Goal: Information Seeking & Learning: Learn about a topic

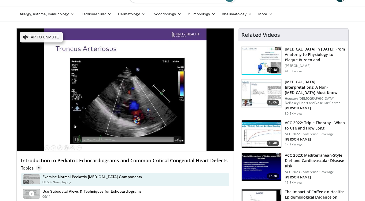
scroll to position [10, 0]
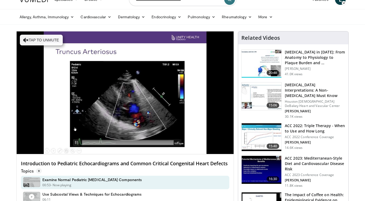
click at [31, 170] on p "Topics 9" at bounding box center [31, 170] width 21 height 5
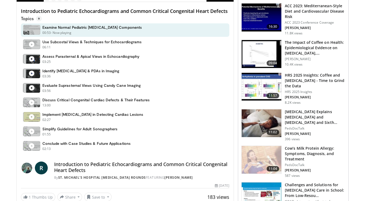
scroll to position [166, 0]
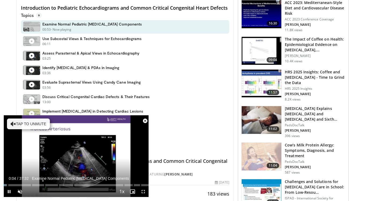
click at [145, 121] on span "Video Player" at bounding box center [145, 120] width 11 height 11
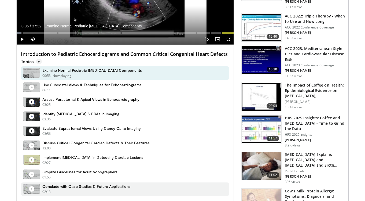
scroll to position [111, 0]
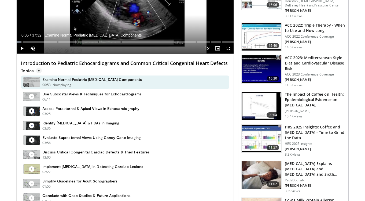
click at [38, 71] on span "9" at bounding box center [39, 70] width 6 height 5
click at [27, 70] on p "Topics 9" at bounding box center [31, 70] width 21 height 5
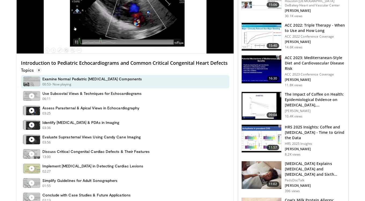
scroll to position [2, 0]
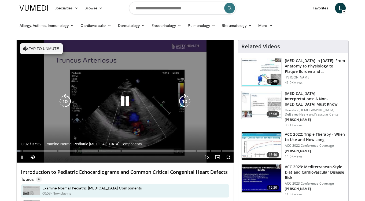
click at [42, 48] on button "Tap to unmute" at bounding box center [41, 48] width 43 height 11
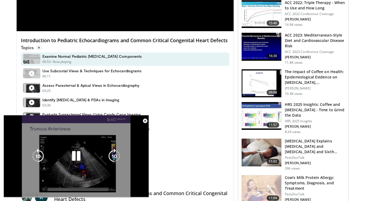
scroll to position [190, 0]
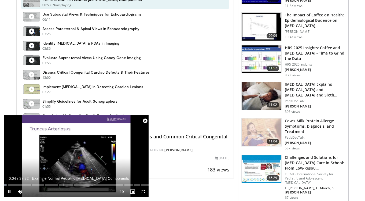
click at [145, 120] on span "Video Player" at bounding box center [145, 120] width 11 height 11
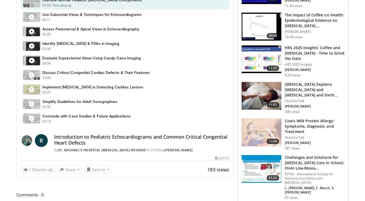
scroll to position [67, 0]
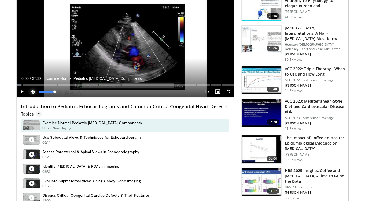
click at [35, 94] on span "Video Player" at bounding box center [32, 91] width 11 height 11
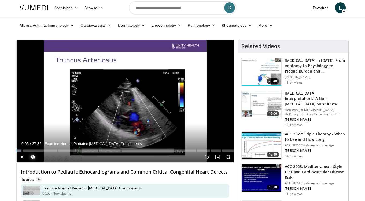
scroll to position [0, 0]
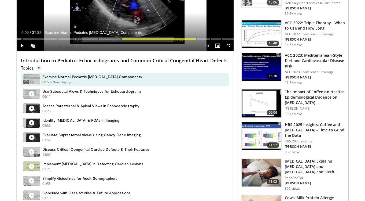
scroll to position [199, 0]
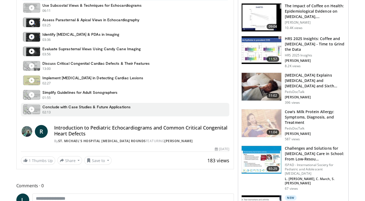
click at [149, 115] on div "Conclude with Case Studies & Future Applications 02:13 - Now playing" at bounding box center [125, 109] width 209 height 13
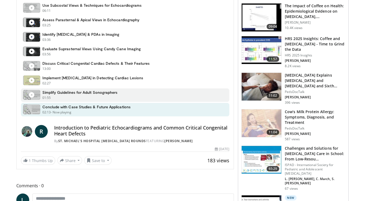
click at [147, 98] on div "Simplify Guidelines for Adult Sonographers 01:55 - Now playing" at bounding box center [125, 94] width 209 height 13
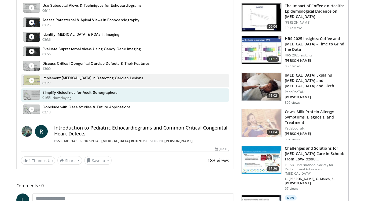
click at [147, 85] on div "Implement Pulse Oximetry in Detecting Cardiac Lesions 02:27 - Now playing" at bounding box center [125, 80] width 209 height 13
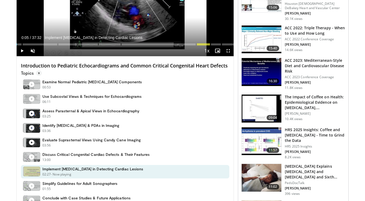
scroll to position [107, 0]
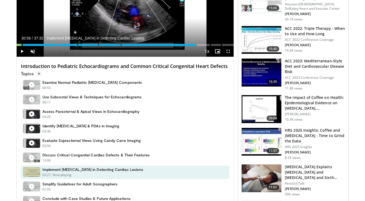
click at [147, 85] on div "Examine Normal Pediatric Echocardiogram Components 00:53 - Now playing" at bounding box center [125, 84] width 209 height 13
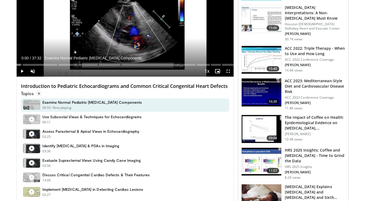
scroll to position [39, 0]
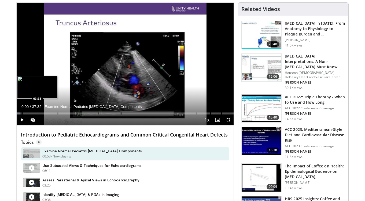
click at [37, 111] on div "Loaded : 1.76% 00:00 03:28" at bounding box center [125, 111] width 217 height 5
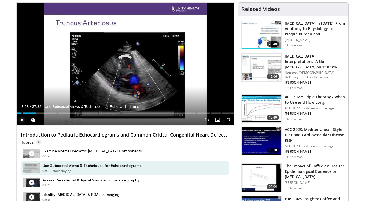
click at [22, 120] on span "Video Player" at bounding box center [22, 119] width 11 height 11
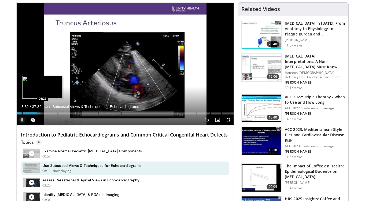
click at [43, 112] on div "Progress Bar" at bounding box center [43, 113] width 1 height 2
click at [49, 112] on div "Loaded : 0.00% 05:36 05:36" at bounding box center [125, 111] width 217 height 5
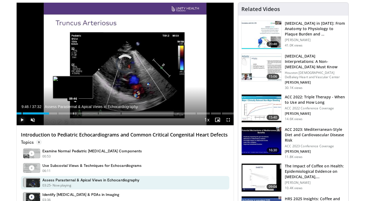
click at [73, 112] on div "Loaded : 15.06% 05:37 09:46" at bounding box center [125, 111] width 217 height 5
click at [68, 113] on div "Progress Bar" at bounding box center [68, 113] width 1 height 2
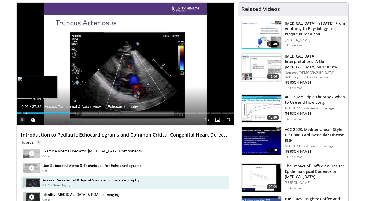
click at [26, 113] on div "Progress Bar" at bounding box center [26, 113] width 1 height 2
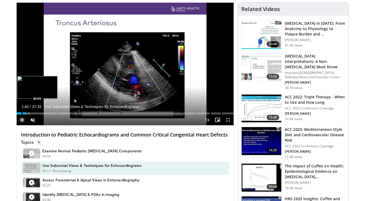
click at [29, 113] on div "Progress Bar" at bounding box center [29, 113] width 1 height 2
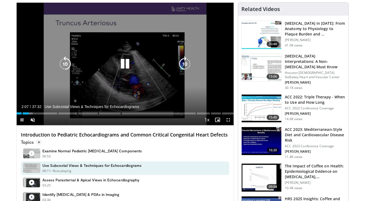
click at [116, 67] on div "Video Player" at bounding box center [125, 64] width 130 height 11
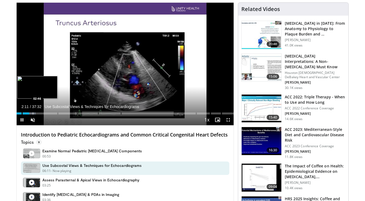
click at [32, 112] on div "Progress Bar" at bounding box center [32, 113] width 8 height 2
click at [34, 112] on div "Progress Bar" at bounding box center [34, 113] width 1 height 2
click at [35, 112] on div "Progress Bar" at bounding box center [35, 113] width 1 height 2
click at [37, 112] on div "Progress Bar" at bounding box center [37, 113] width 1 height 2
click at [39, 112] on div "Progress Bar" at bounding box center [39, 113] width 1 height 2
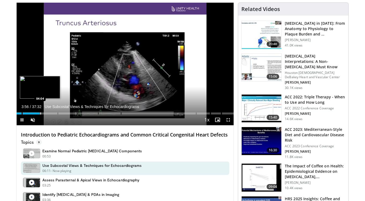
click at [41, 113] on div "Progress Bar" at bounding box center [40, 113] width 1 height 2
click at [43, 113] on div "Progress Bar" at bounding box center [43, 113] width 1 height 2
click at [46, 113] on div "Progress Bar" at bounding box center [46, 113] width 1 height 2
click at [51, 113] on div "Progress Bar" at bounding box center [51, 113] width 1 height 2
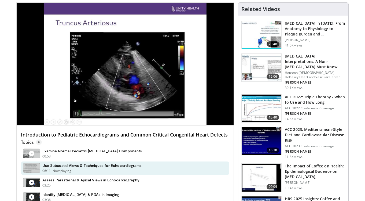
click at [63, 113] on div "10 seconds Tap to unmute" at bounding box center [125, 64] width 217 height 122
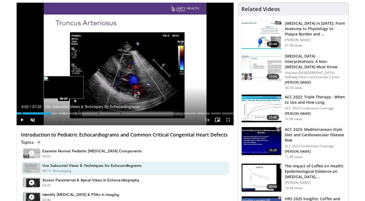
click at [64, 112] on div "Progress Bar" at bounding box center [64, 113] width 1 height 2
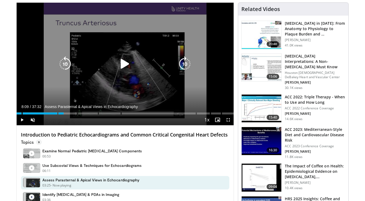
click at [126, 63] on icon "Video Player" at bounding box center [125, 63] width 15 height 15
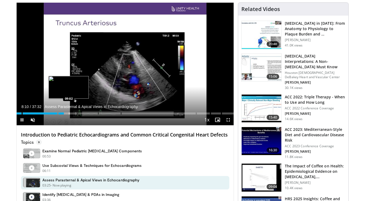
click at [68, 114] on div "Loaded : 22.65% 08:10" at bounding box center [125, 113] width 217 height 2
click at [74, 113] on div "Progress Bar" at bounding box center [74, 113] width 1 height 2
click at [81, 113] on div "Progress Bar" at bounding box center [81, 113] width 1 height 2
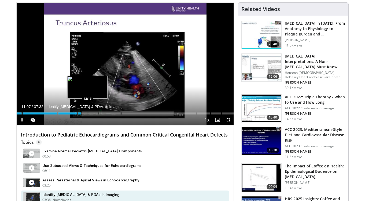
click at [88, 113] on div "Progress Bar" at bounding box center [88, 113] width 1 height 2
click at [92, 113] on div "Progress Bar" at bounding box center [92, 113] width 1 height 2
click at [96, 114] on div "Progress Bar" at bounding box center [96, 113] width 1 height 2
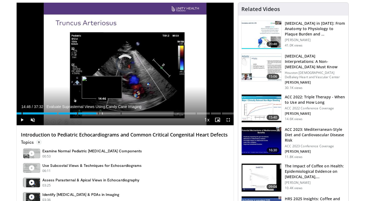
click at [102, 112] on div "Progress Bar" at bounding box center [102, 113] width 1 height 2
click at [110, 113] on div "Progress Bar" at bounding box center [110, 113] width 1 height 2
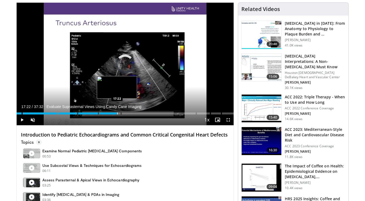
click at [117, 114] on div "Progress Bar" at bounding box center [117, 113] width 1 height 2
click at [127, 111] on div "Loaded : 46.98% 17:23 19:05" at bounding box center [125, 111] width 217 height 5
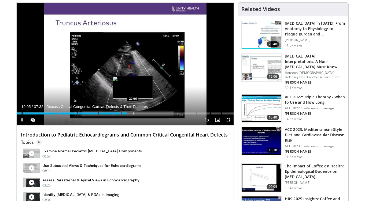
click at [133, 114] on div "Progress Bar" at bounding box center [133, 113] width 1 height 2
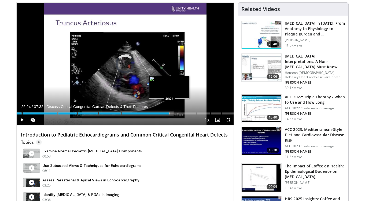
click at [169, 112] on div "Loaded : 55.41% 20:08 26:24" at bounding box center [125, 111] width 217 height 5
click at [174, 112] on div "Progress Bar" at bounding box center [174, 113] width 1 height 2
click at [176, 112] on div "Progress Bar" at bounding box center [176, 113] width 1 height 2
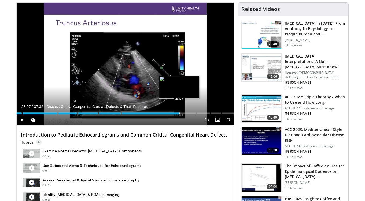
click at [180, 112] on div "Progress Bar" at bounding box center [180, 113] width 1 height 2
click at [178, 112] on div "Progress Bar" at bounding box center [178, 113] width 1 height 2
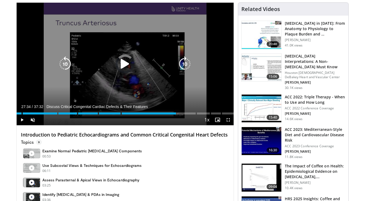
click at [176, 113] on div "27:34" at bounding box center [97, 113] width 160 height 2
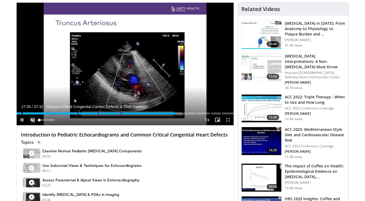
click at [31, 118] on span "Video Player" at bounding box center [32, 119] width 11 height 11
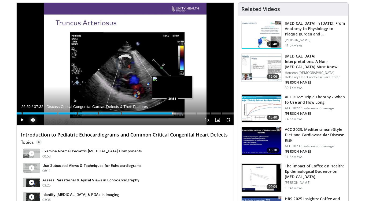
click at [172, 112] on div "Loaded : 76.38% 26:52" at bounding box center [125, 113] width 217 height 2
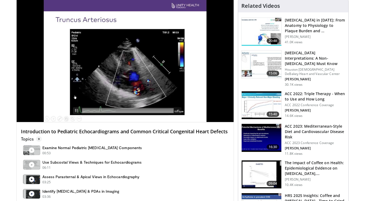
scroll to position [0, 0]
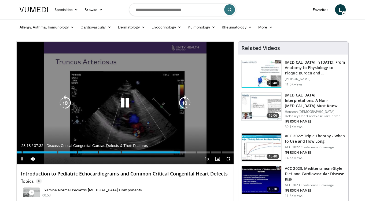
click at [130, 66] on div "10 seconds Tap to unmute" at bounding box center [125, 103] width 217 height 122
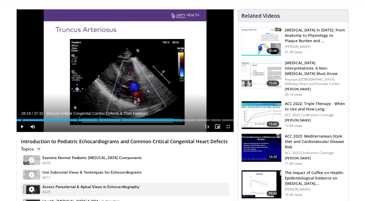
scroll to position [32, 0]
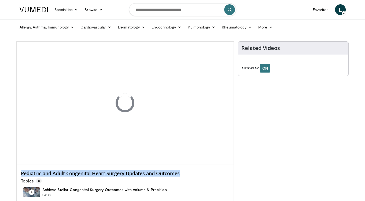
drag, startPoint x: 21, startPoint y: 173, endPoint x: 186, endPoint y: 173, distance: 165.3
click at [186, 173] on h4 "Pediatric and Adult Congenital Heart Surgery Updates and Outcomes" at bounding box center [125, 173] width 209 height 6
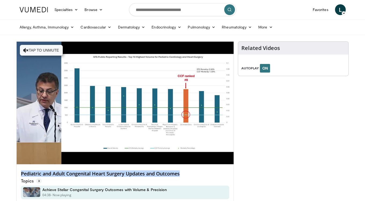
copy h4 "Pediatric and Adult Congenital Heart Surgery Updates and Outcomes"
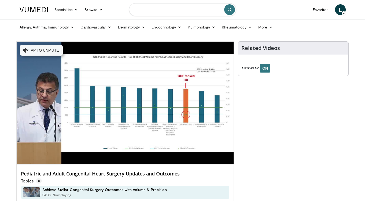
click at [169, 10] on input "Search topics, interventions" at bounding box center [182, 9] width 107 height 13
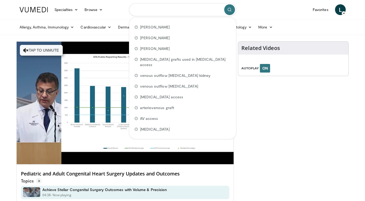
paste input "**********"
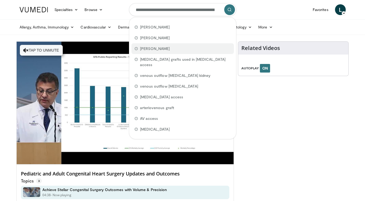
scroll to position [0, 55]
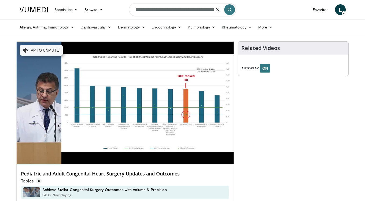
type input "**********"
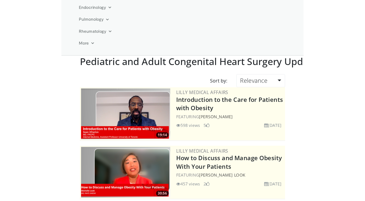
scroll to position [128, 0]
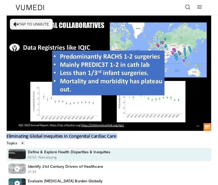
drag, startPoint x: 7, startPoint y: 137, endPoint x: 124, endPoint y: 139, distance: 117.6
copy div "Eliminating Global Inequities in Congenital Cardiac Care"
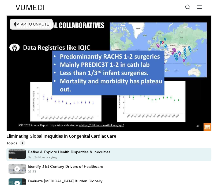
click at [191, 6] on link at bounding box center [188, 7] width 11 height 11
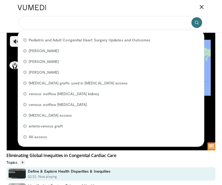
paste input "**********"
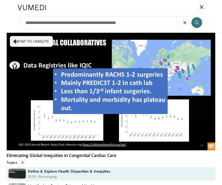
type input "**********"
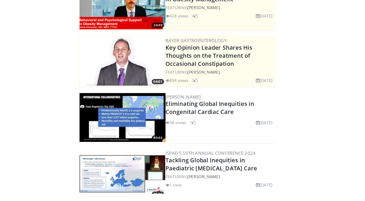
scroll to position [79, 0]
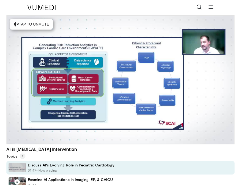
drag, startPoint x: 102, startPoint y: 148, endPoint x: 6, endPoint y: 147, distance: 95.6
click at [6, 147] on h4 "AI in [MEDICAL_DATA] Intervention" at bounding box center [120, 148] width 228 height 5
copy h4 "AI in [MEDICAL_DATA] Intervention"
click at [196, 5] on link at bounding box center [199, 7] width 11 height 11
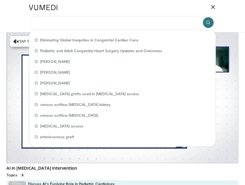
paste input "**********"
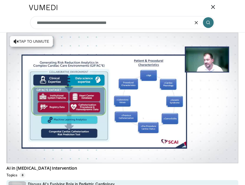
type input "**********"
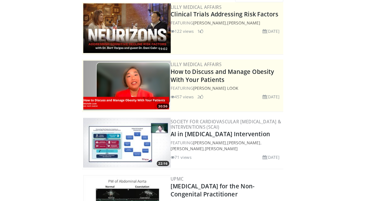
scroll to position [57, 0]
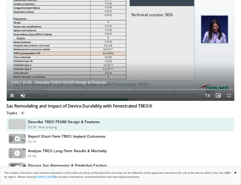
scroll to position [192, 0]
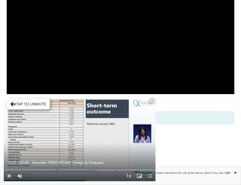
click at [151, 102] on span "Video Player" at bounding box center [152, 101] width 11 height 11
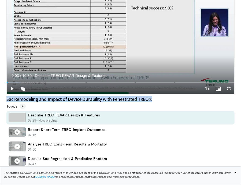
drag, startPoint x: 6, startPoint y: 98, endPoint x: 154, endPoint y: 97, distance: 147.4
click at [154, 97] on h4 "Sac Remodeling and Impact of Device Durability with Fenestrated TREO®" at bounding box center [120, 98] width 228 height 5
copy h4 "Sac Remodeling and Impact of Device Durability with Fenestrated TREO®"
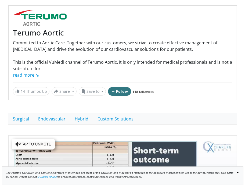
scroll to position [0, 0]
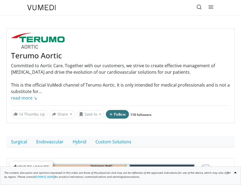
click at [199, 9] on icon at bounding box center [199, 6] width 5 height 5
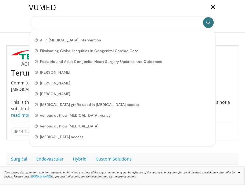
paste input "**********"
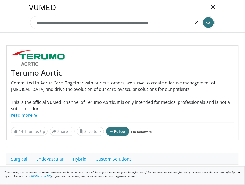
type input "**********"
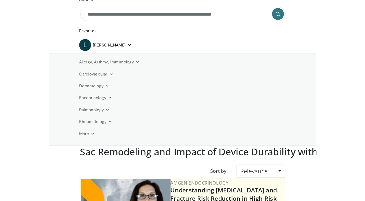
scroll to position [47, 0]
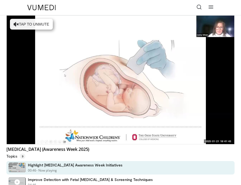
drag, startPoint x: 8, startPoint y: 150, endPoint x: 41, endPoint y: 151, distance: 33.6
click at [41, 151] on h4 "[MEDICAL_DATA] (Awareness Week 2025)" at bounding box center [120, 148] width 228 height 5
click at [43, 149] on h4 "[MEDICAL_DATA] (Awareness Week 2025)" at bounding box center [120, 148] width 228 height 5
drag, startPoint x: 109, startPoint y: 151, endPoint x: 7, endPoint y: 148, distance: 102.0
click at [7, 148] on h4 "[MEDICAL_DATA] (Awareness Week 2025)" at bounding box center [120, 148] width 228 height 5
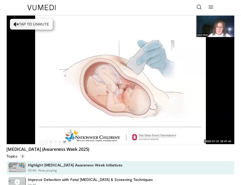
copy h4 "[MEDICAL_DATA] (Awareness Week 2025)"
click at [196, 7] on link at bounding box center [199, 7] width 11 height 11
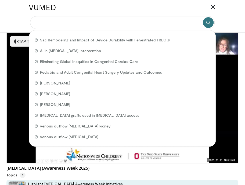
paste input "**********"
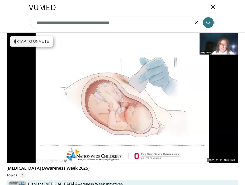
type input "**********"
click at [90, 166] on h4 "[MEDICAL_DATA] (Awareness Week 2025)" at bounding box center [122, 167] width 232 height 5
click at [113, 170] on h4 "[MEDICAL_DATA] (Awareness Week 2025)" at bounding box center [122, 167] width 232 height 5
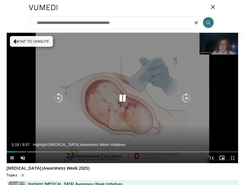
click at [141, 120] on div "10 seconds Tap to unmute" at bounding box center [122, 98] width 231 height 130
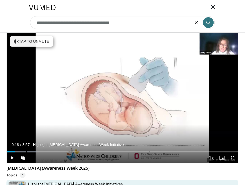
drag, startPoint x: 243, startPoint y: 99, endPoint x: 240, endPoint y: 104, distance: 5.8
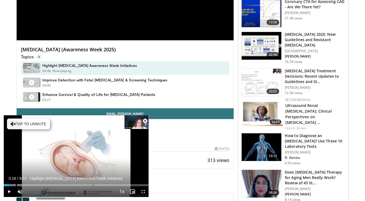
scroll to position [197, 0]
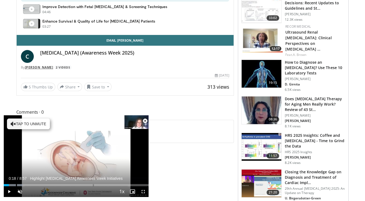
click at [40, 68] on link "[PERSON_NAME]" at bounding box center [39, 67] width 28 height 5
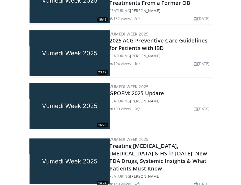
scroll to position [324, 0]
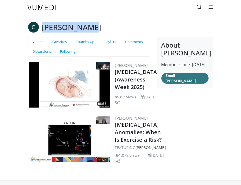
drag, startPoint x: 43, startPoint y: 26, endPoint x: 94, endPoint y: 29, distance: 51.1
click at [94, 29] on div "C Corey Stiver" at bounding box center [120, 27] width 193 height 11
copy h3 "Corey Stiver"
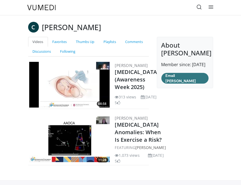
click at [196, 6] on link at bounding box center [199, 7] width 11 height 11
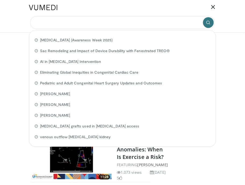
paste input "**********"
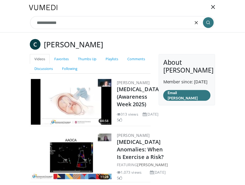
type input "**********"
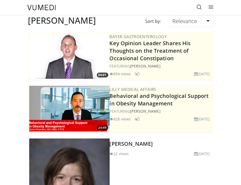
click at [196, 6] on link at bounding box center [199, 7] width 11 height 11
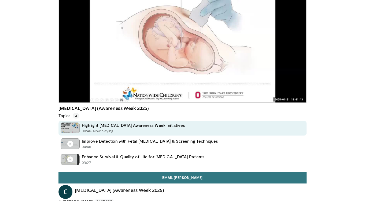
scroll to position [213, 0]
